Goal: Transaction & Acquisition: Download file/media

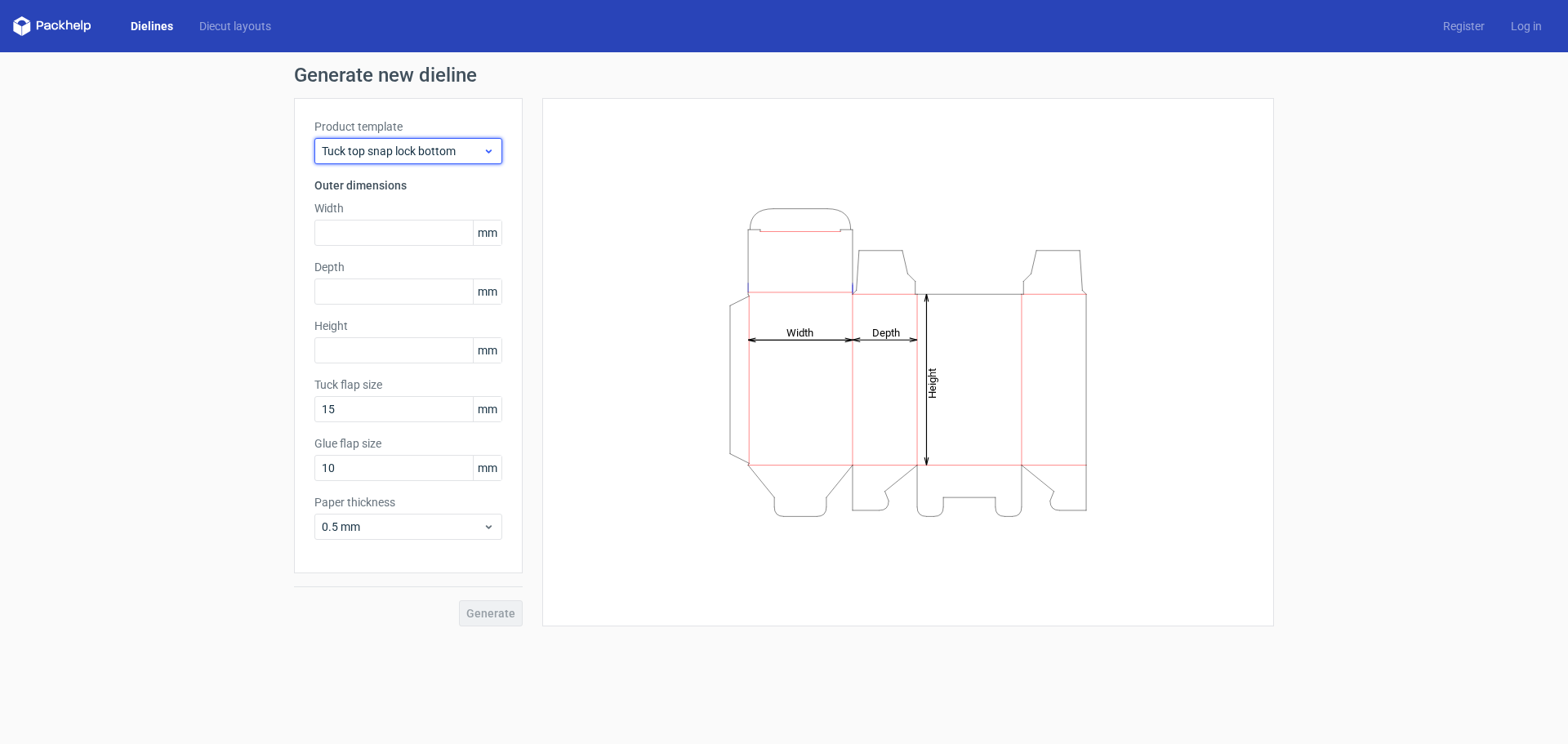
click at [416, 156] on span "Tuck top snap lock bottom" at bounding box center [401, 151] width 161 height 16
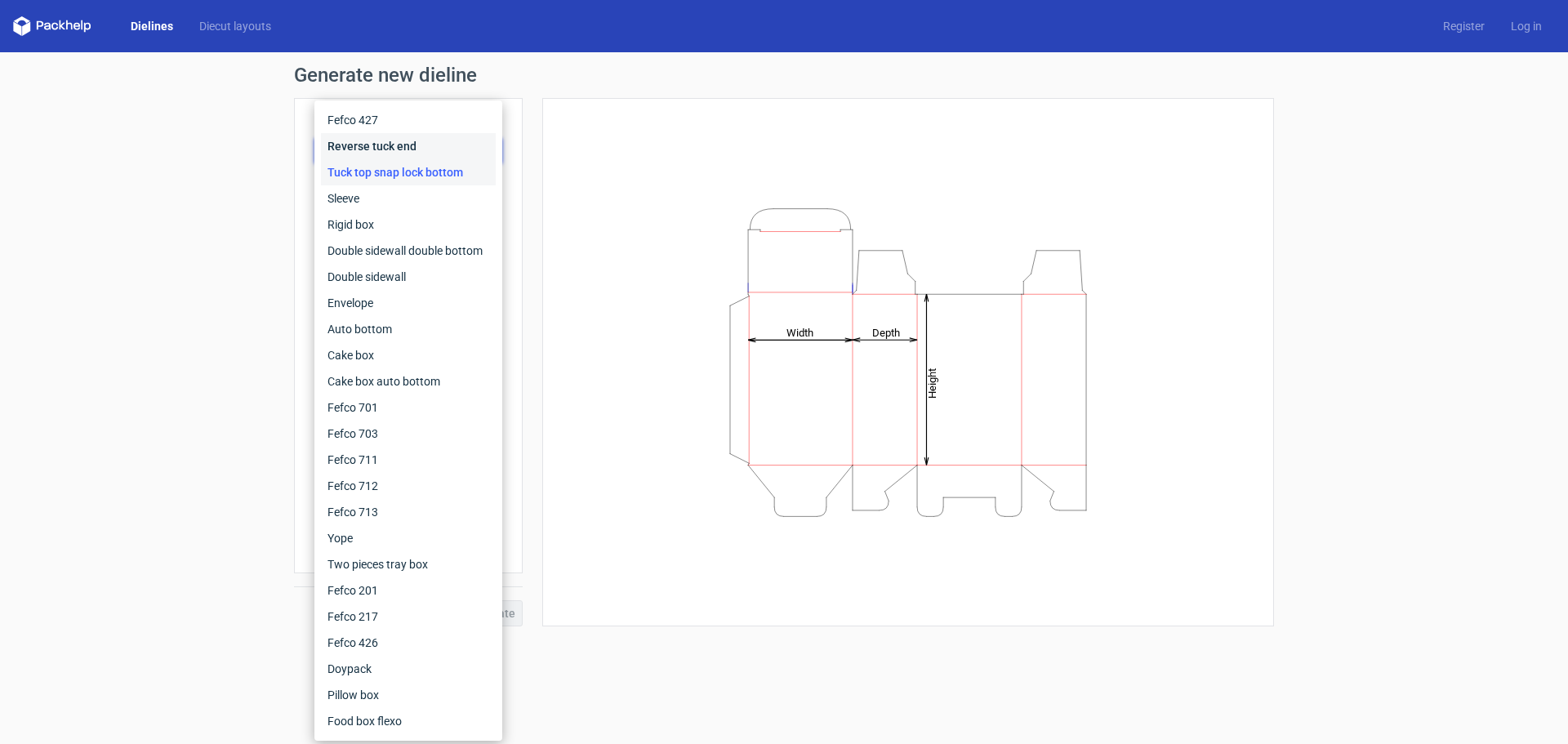
click at [416, 156] on div "Reverse tuck end" at bounding box center [407, 146] width 175 height 26
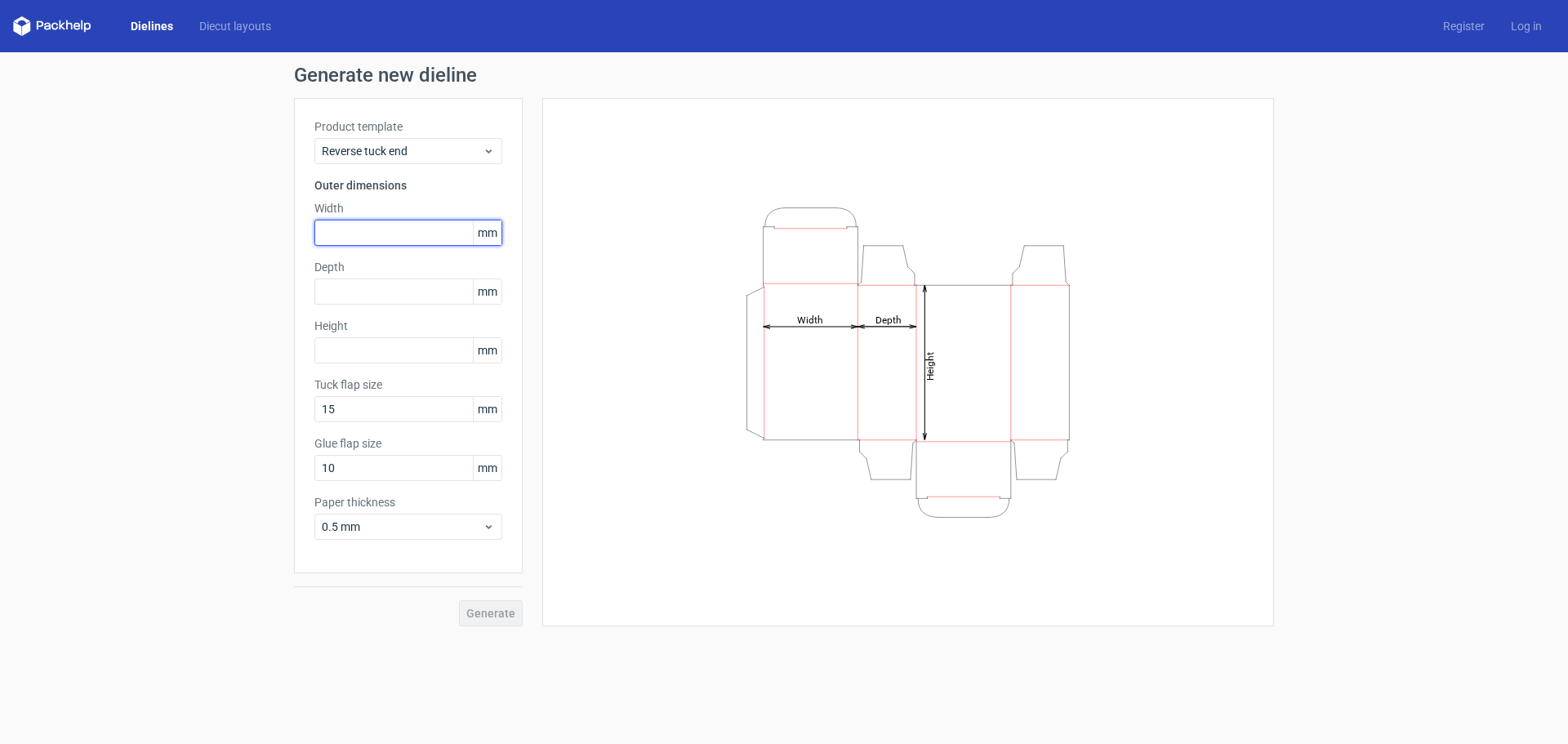
click at [397, 234] on input "text" at bounding box center [408, 233] width 187 height 26
type input "130"
type input "40"
type input "180"
drag, startPoint x: 358, startPoint y: 227, endPoint x: 302, endPoint y: 223, distance: 56.1
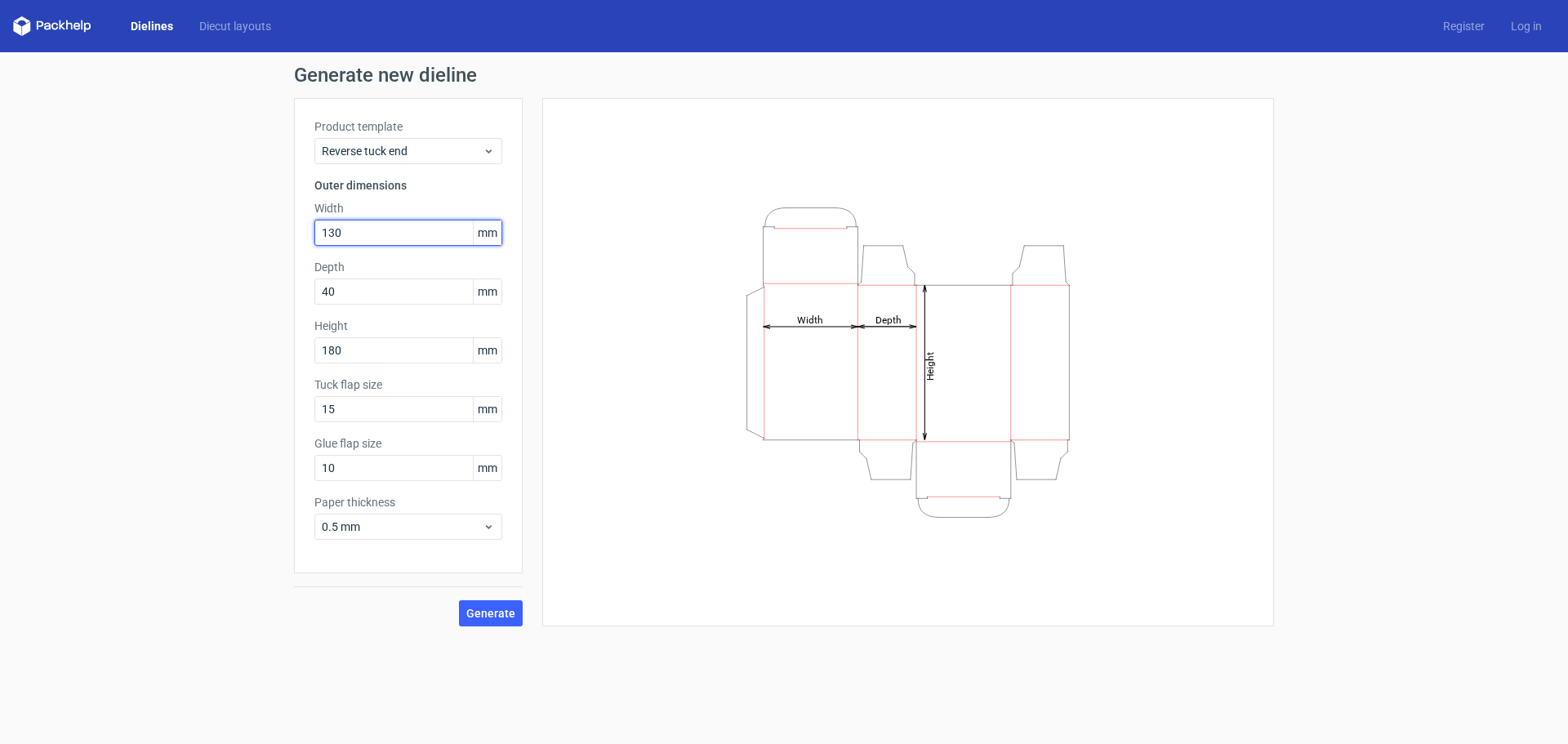
click at [309, 223] on div "Product template Reverse tuck end Outer dimensions Width 130 mm Depth 40 mm Hei…" at bounding box center [408, 335] width 229 height 476
type input "180"
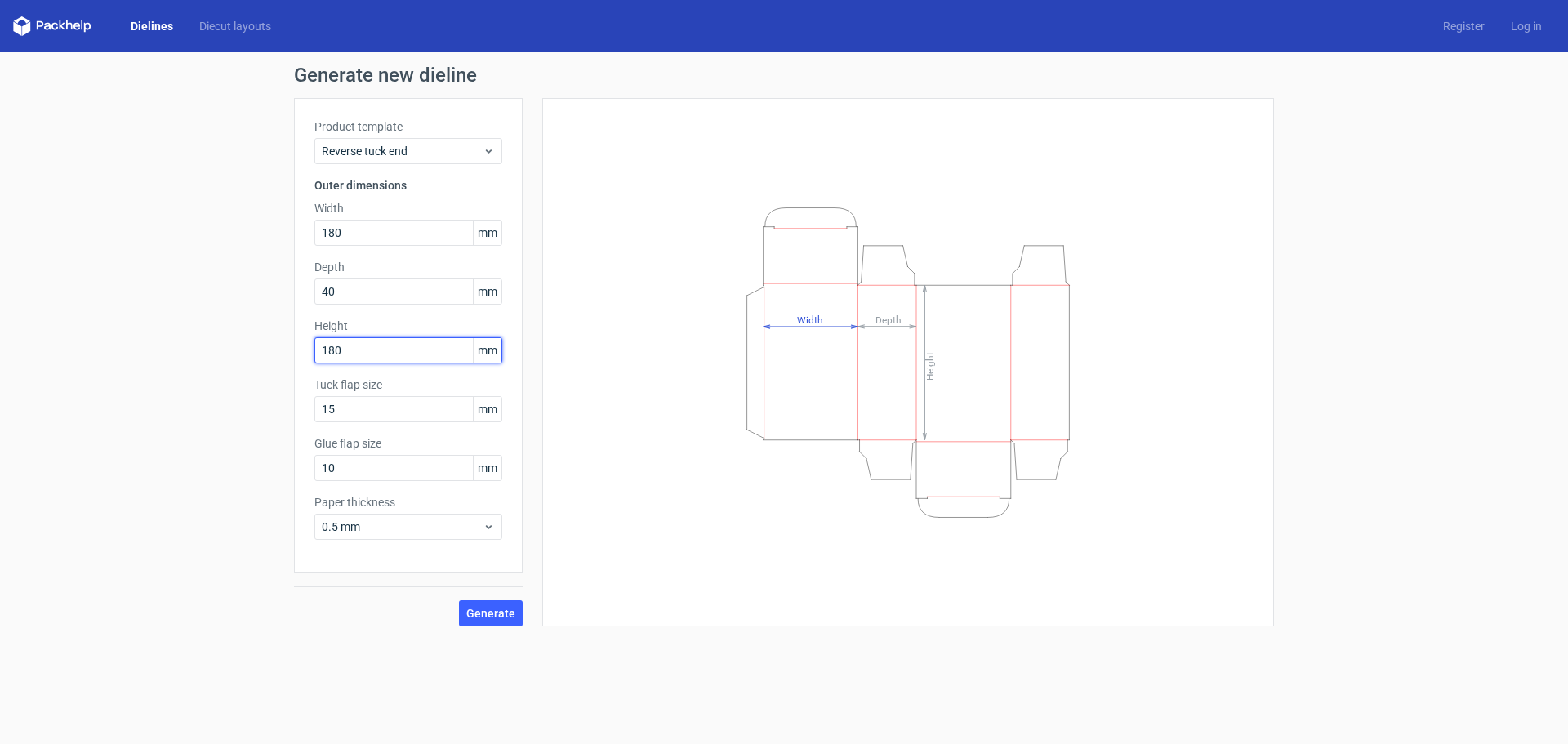
drag, startPoint x: 364, startPoint y: 354, endPoint x: 214, endPoint y: 321, distance: 153.6
click at [216, 322] on div "Generate new dieline Product template Reverse tuck end Outer dimensions Width 1…" at bounding box center [784, 346] width 1568 height 587
type input "130"
click at [392, 283] on input "40" at bounding box center [408, 292] width 187 height 26
click at [481, 604] on button "Generate" at bounding box center [491, 613] width 64 height 26
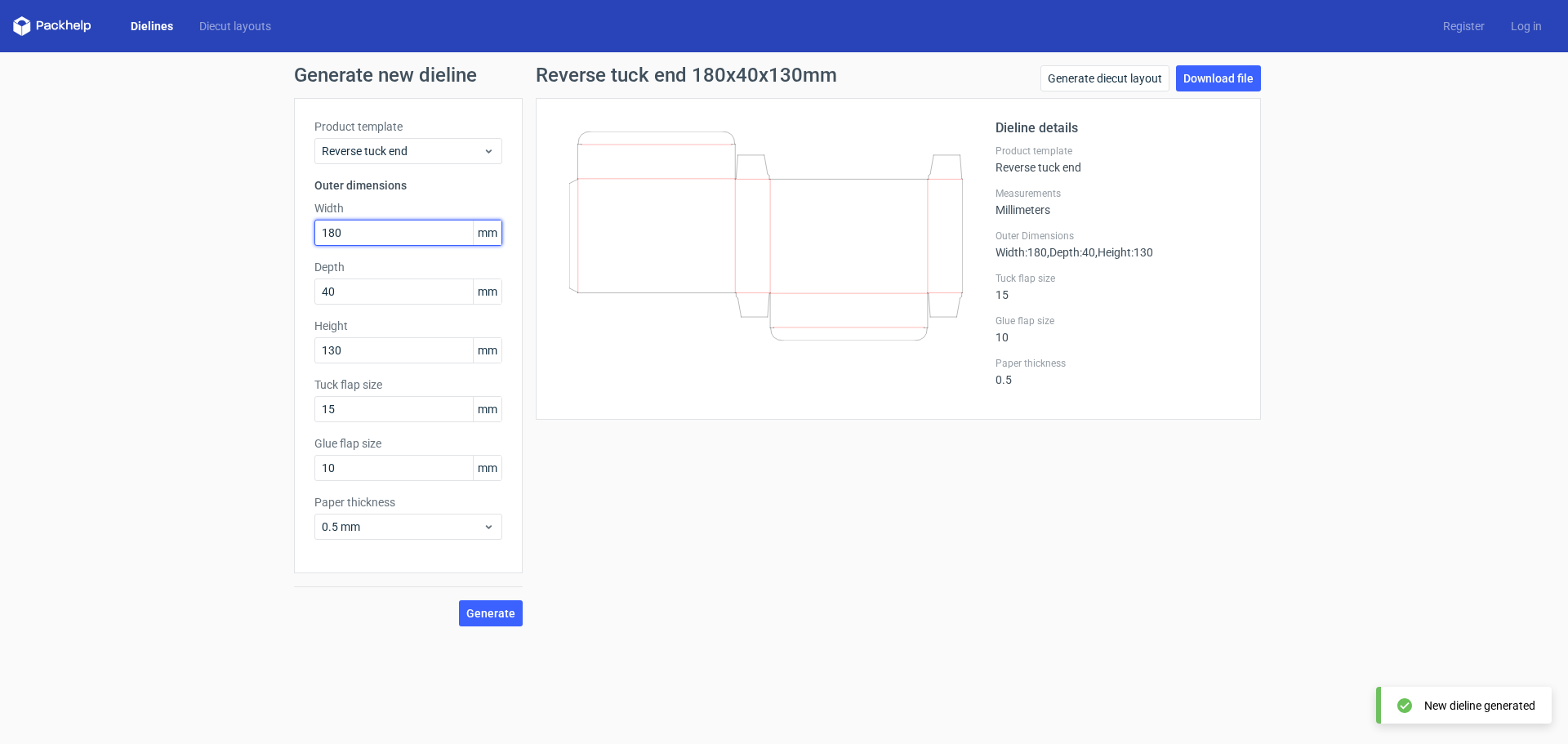
drag, startPoint x: 363, startPoint y: 225, endPoint x: 257, endPoint y: 218, distance: 106.2
click at [257, 218] on div "Generate new dieline Product template Reverse tuck end Outer dimensions Width 1…" at bounding box center [784, 346] width 1568 height 587
type input "130"
drag, startPoint x: 352, startPoint y: 354, endPoint x: 251, endPoint y: 323, distance: 105.7
click at [276, 330] on div "Generate new dieline Product template Reverse tuck end Outer dimensions Width 1…" at bounding box center [784, 346] width 1568 height 587
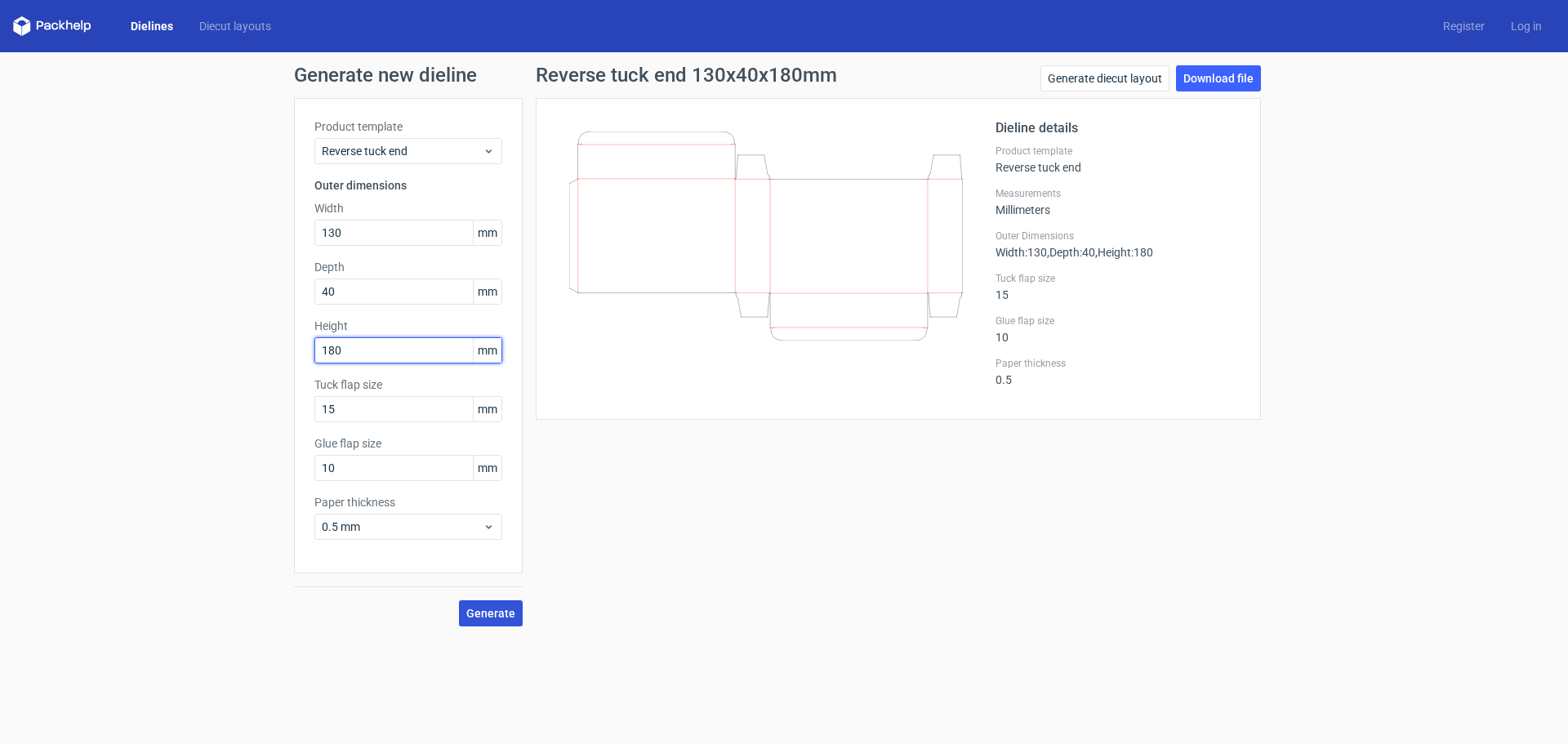
type input "180"
click at [487, 624] on button "Generate" at bounding box center [491, 613] width 64 height 26
click at [1223, 73] on link "Download file" at bounding box center [1218, 78] width 85 height 26
